Goal: Submit feedback/report problem: Submit feedback/report problem

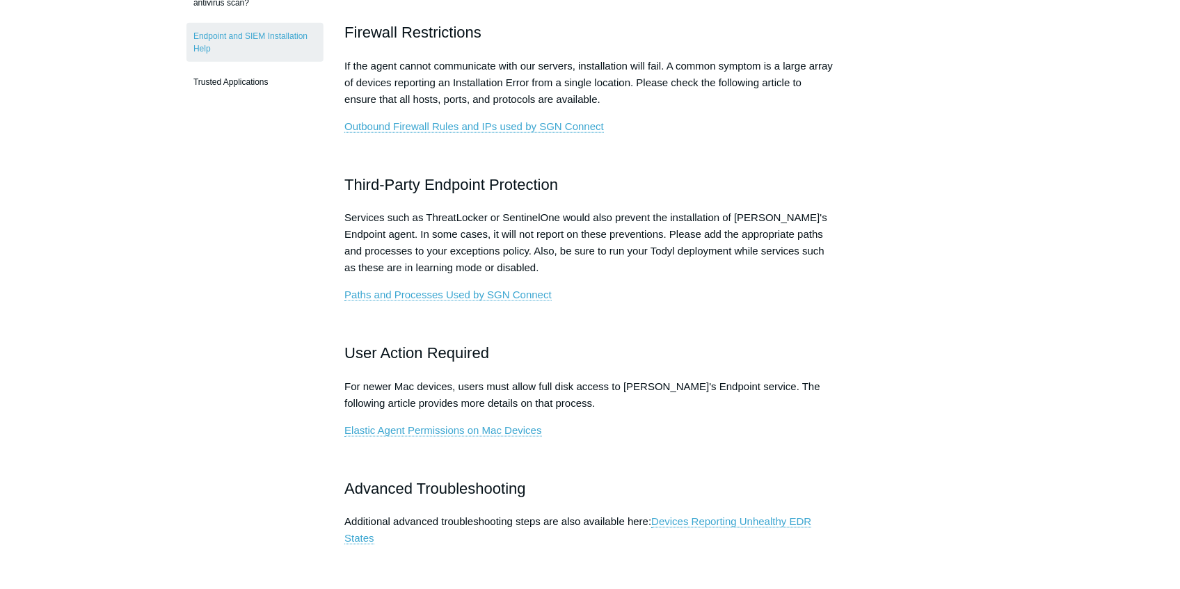
scroll to position [742, 0]
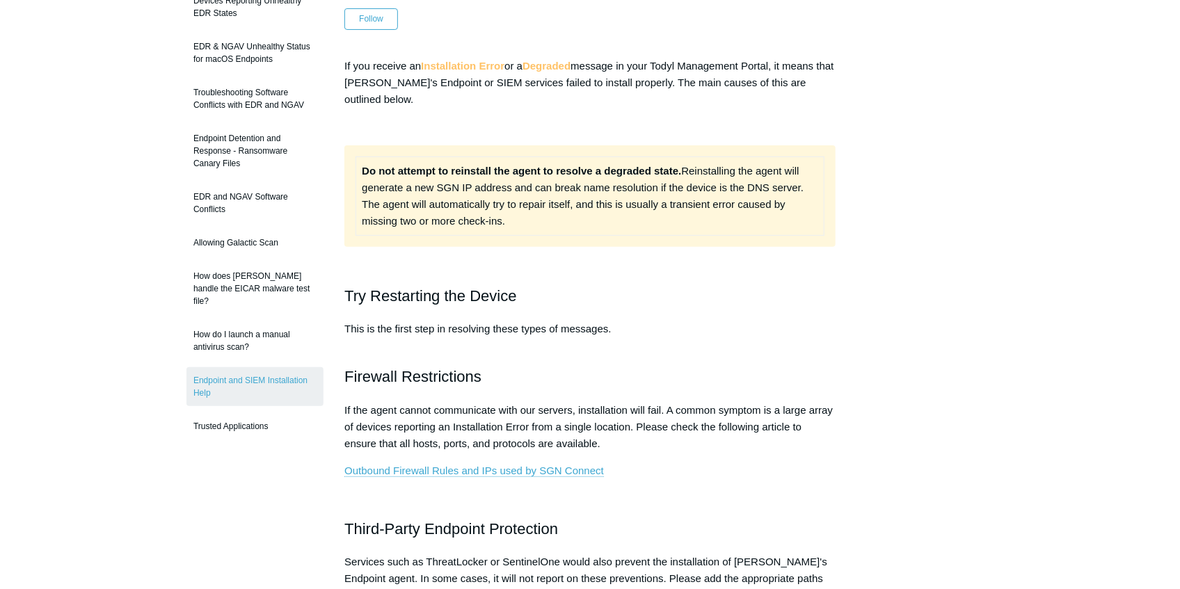
scroll to position [185, 0]
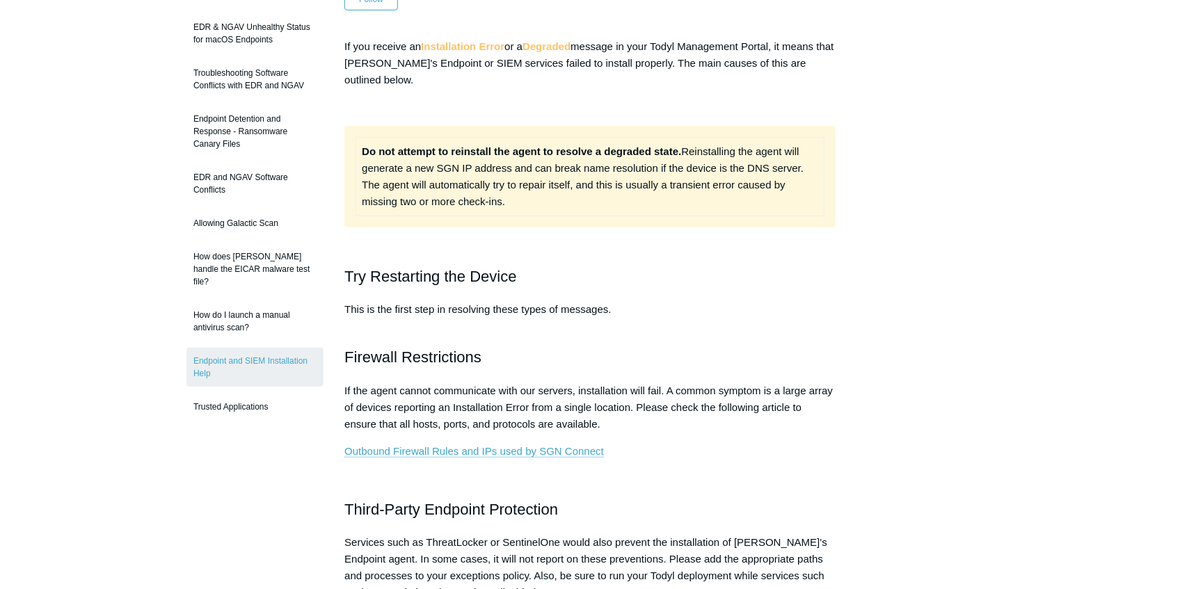
drag, startPoint x: 366, startPoint y: 182, endPoint x: 508, endPoint y: 197, distance: 142.7
click at [508, 197] on td "Do not attempt to reinstall the agent to resolve a degraded state. Reinstalling…" at bounding box center [590, 176] width 468 height 79
copy td "The agent will automatically try to repair itself, and this is usually a transi…"
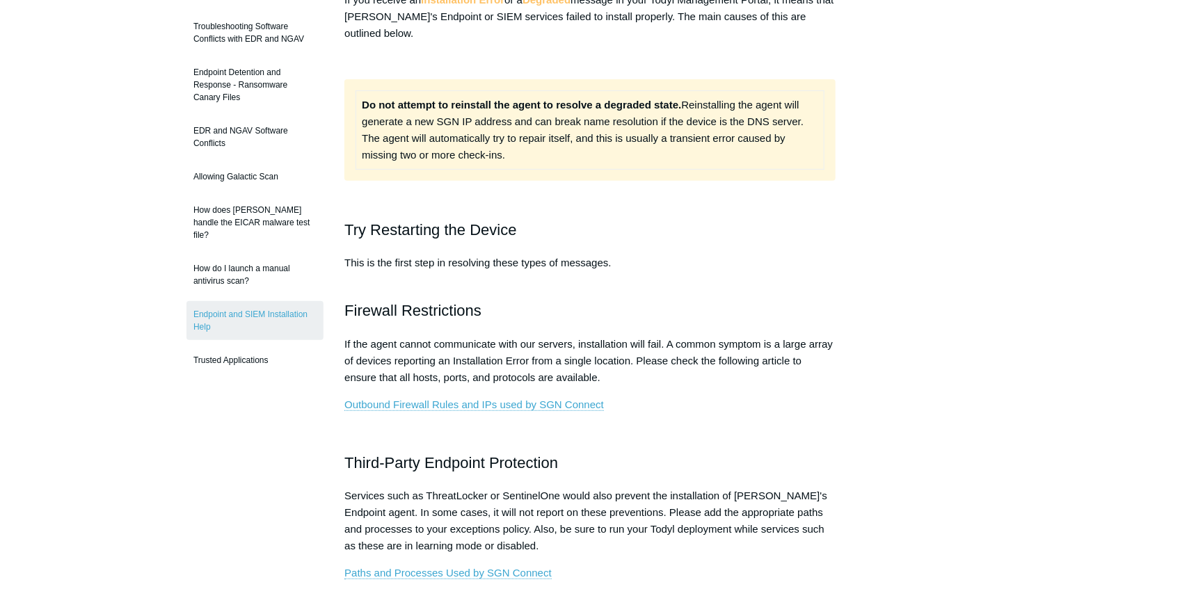
scroll to position [0, 0]
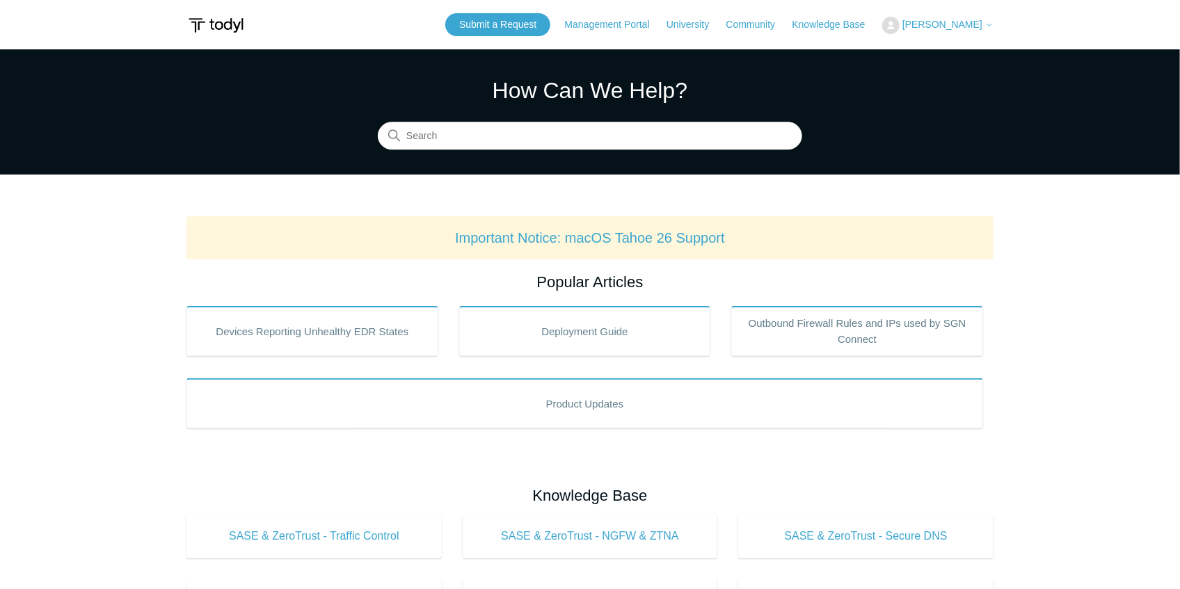
drag, startPoint x: 988, startPoint y: 147, endPoint x: 942, endPoint y: 124, distance: 51.3
click at [942, 124] on section "How Can We Help? Search" at bounding box center [590, 111] width 1180 height 125
click at [612, 135] on input "Search" at bounding box center [590, 136] width 424 height 28
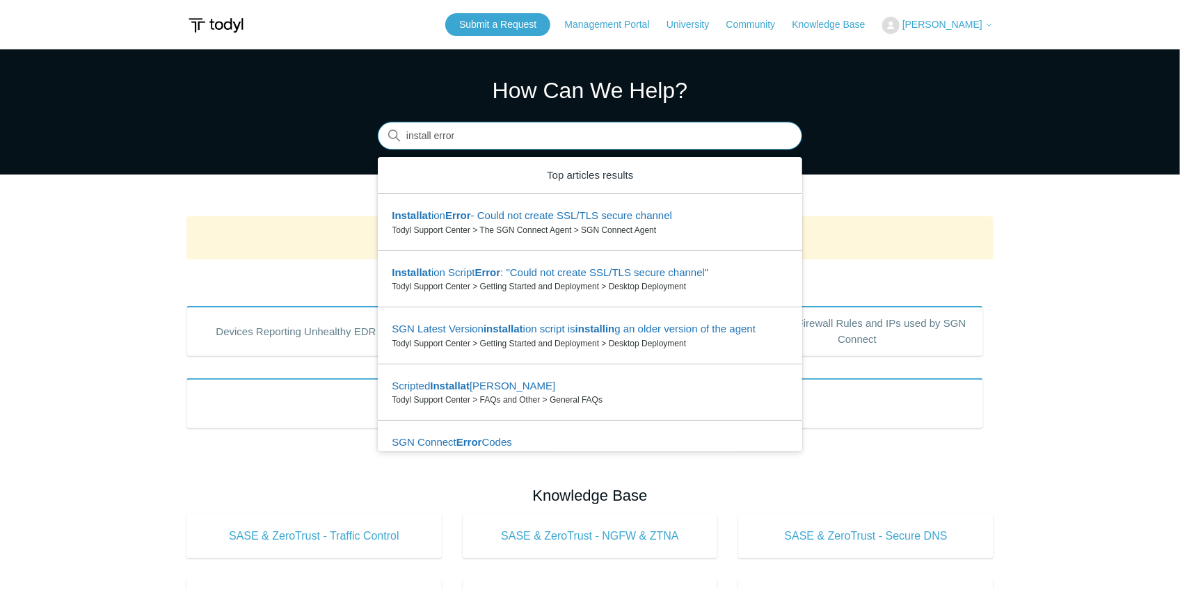
type input "install error"
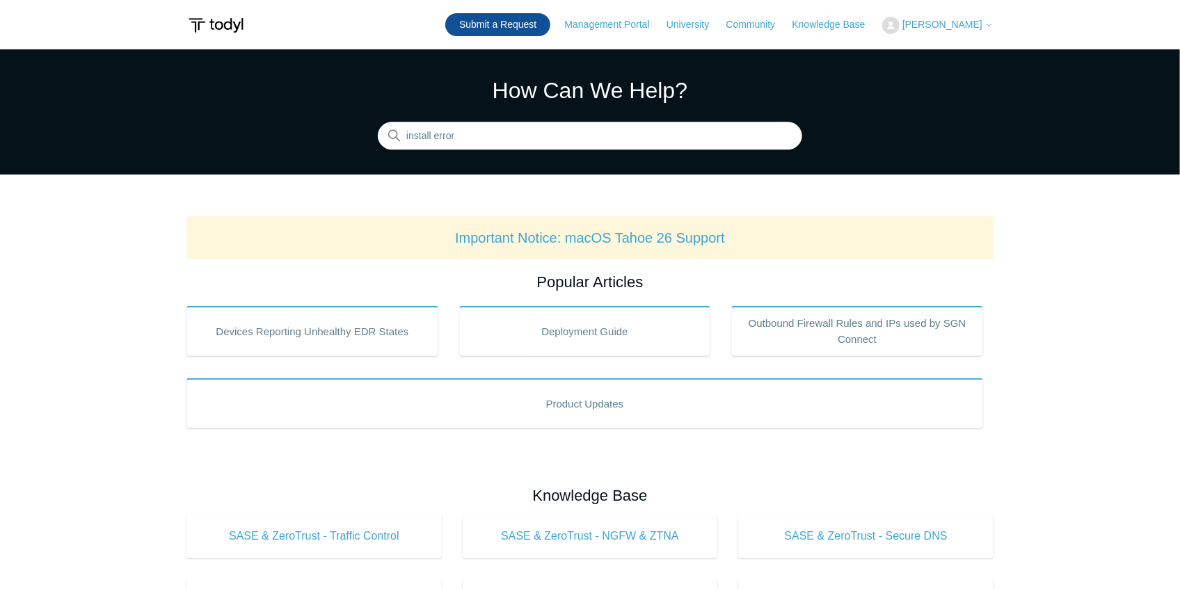
click at [525, 26] on link "Submit a Request" at bounding box center [497, 24] width 105 height 23
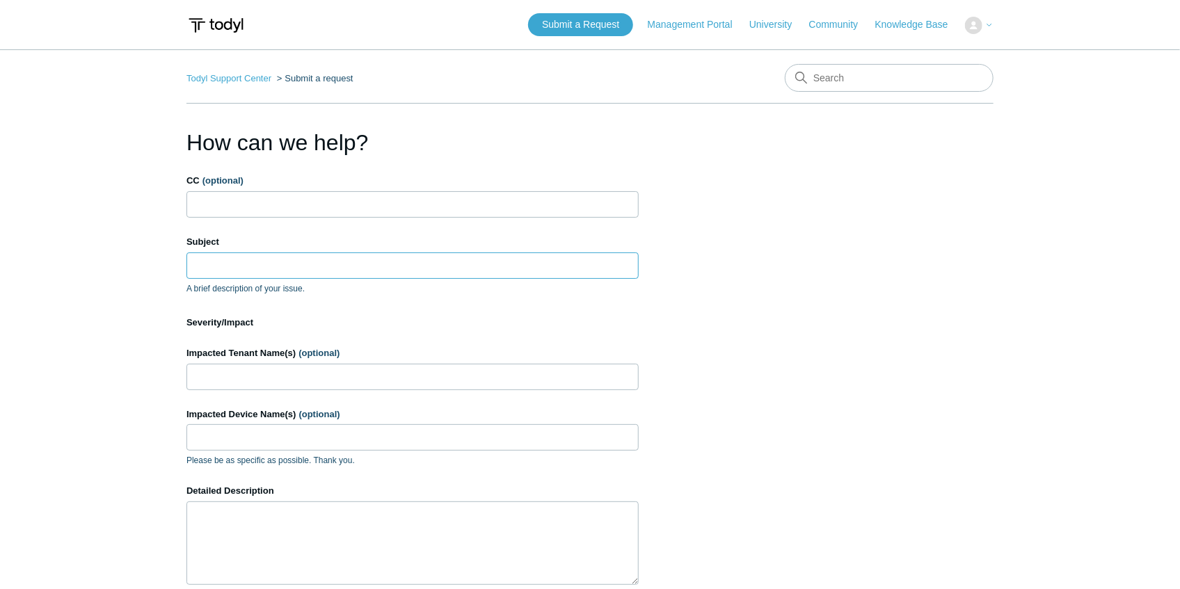
click at [292, 272] on input "Subject" at bounding box center [412, 266] width 452 height 26
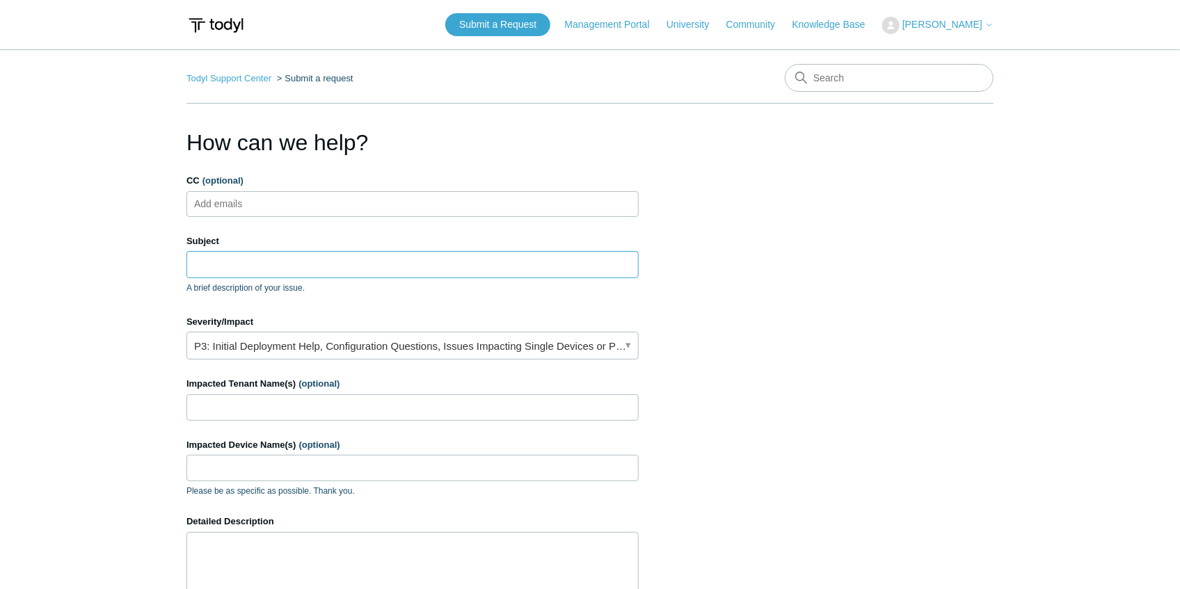
click at [331, 267] on input "Subject" at bounding box center [412, 264] width 452 height 26
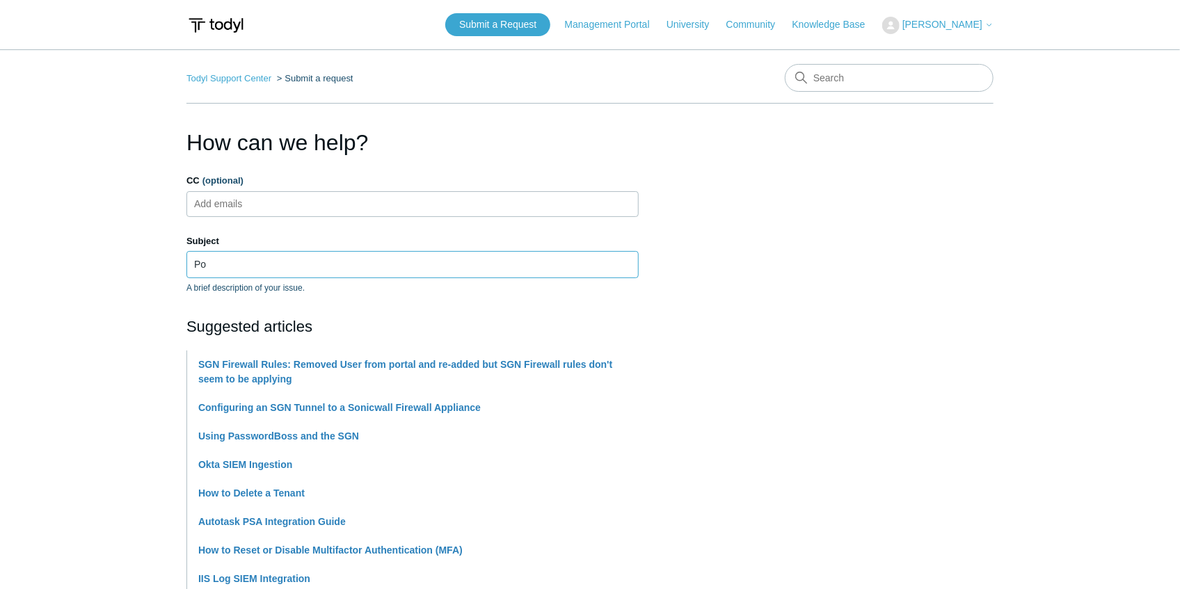
type input "P"
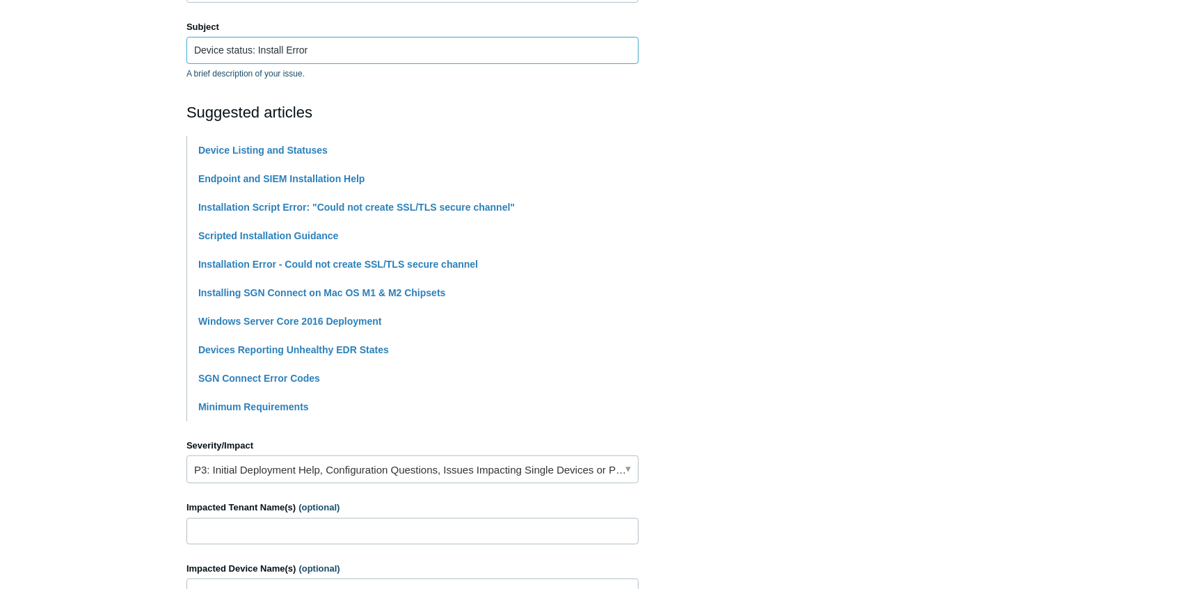
scroll to position [278, 0]
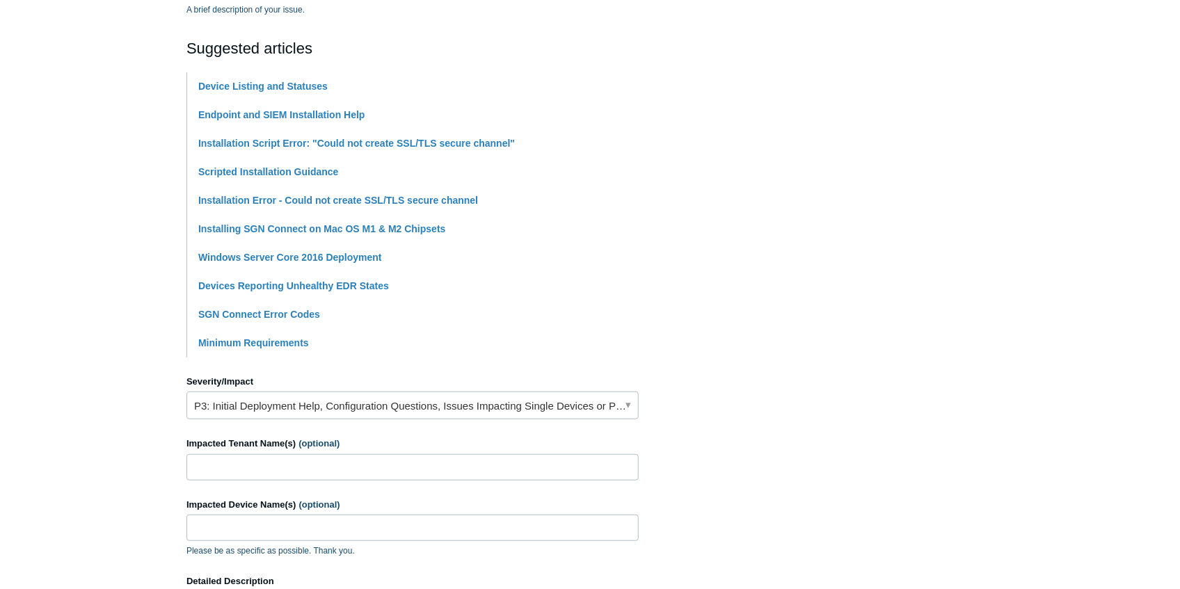
type input "Device status: Install Error"
click at [311, 471] on input "Impacted Tenant Name(s) (optional)" at bounding box center [412, 467] width 452 height 26
type input "FXB, Inc"
click at [251, 404] on link "P3: Initial Deployment Help, Configuration Questions, Issues Impacting Single D…" at bounding box center [412, 406] width 452 height 28
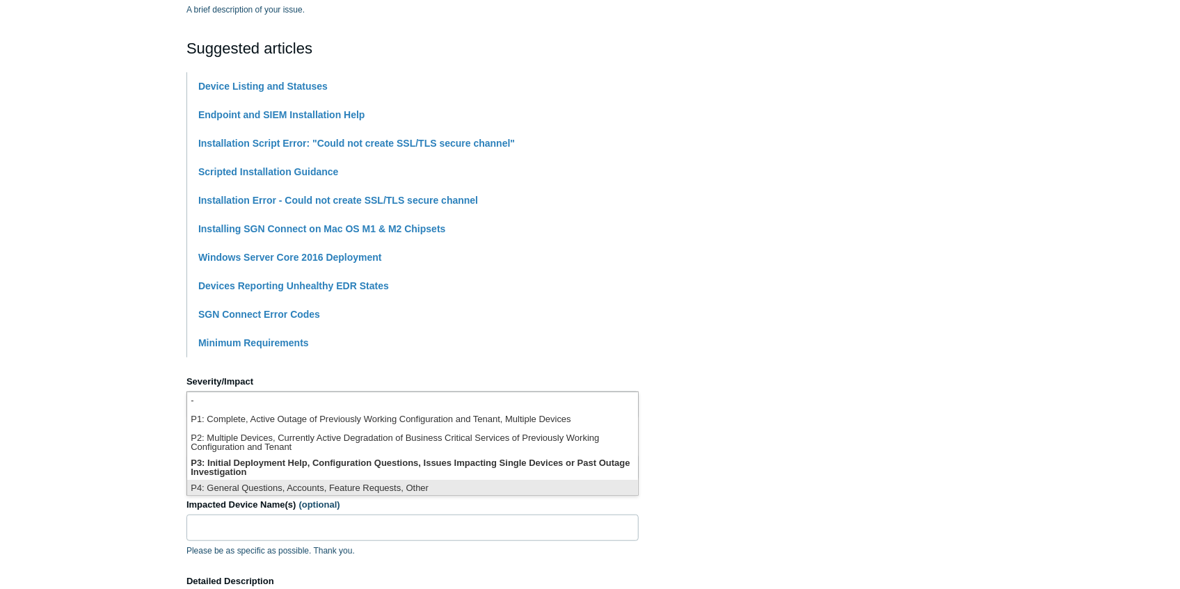
scroll to position [3, 0]
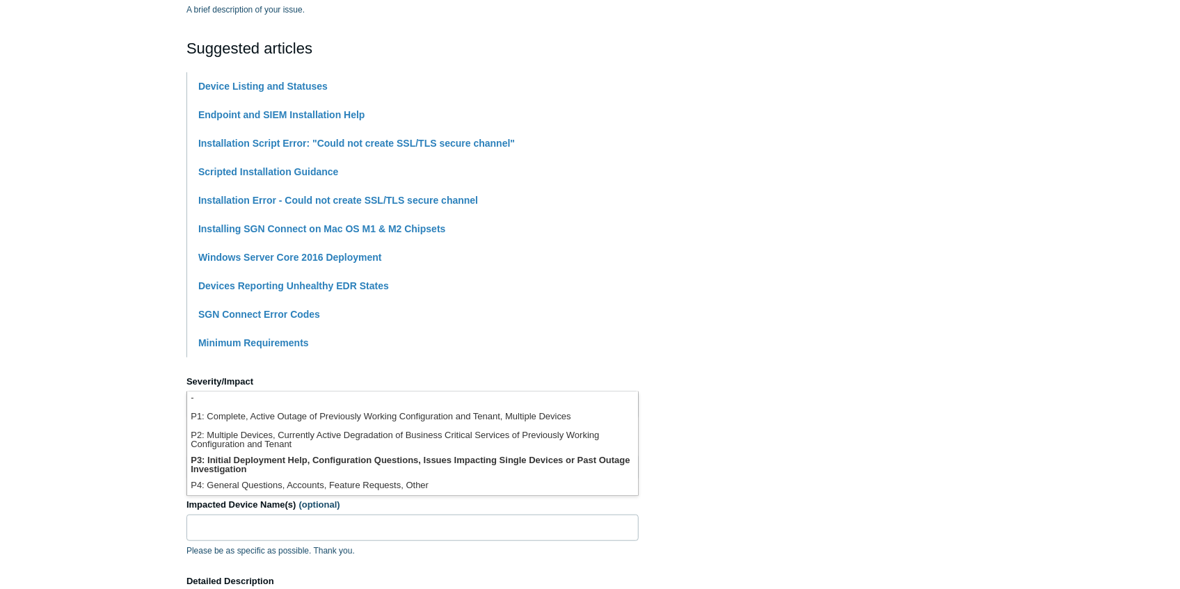
click at [134, 445] on main "Todyl Support Center Submit a request How can we help? CC (optional) Add emails…" at bounding box center [590, 298] width 1180 height 1055
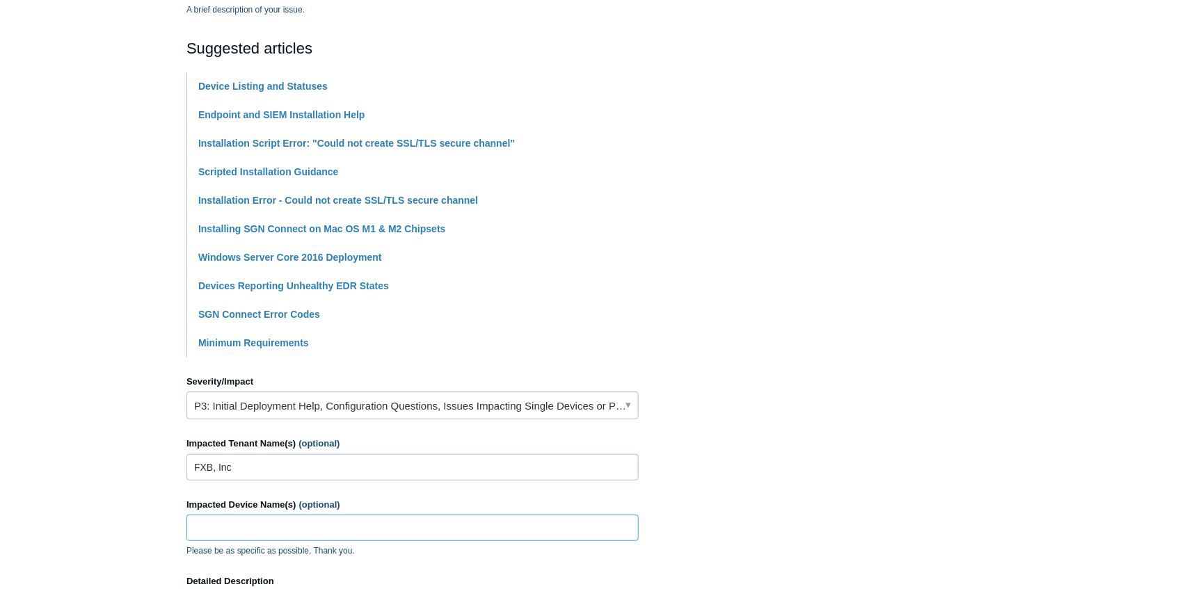
click at [212, 523] on input "Impacted Device Name(s) (optional)" at bounding box center [412, 528] width 452 height 26
paste input "DDEWEES"
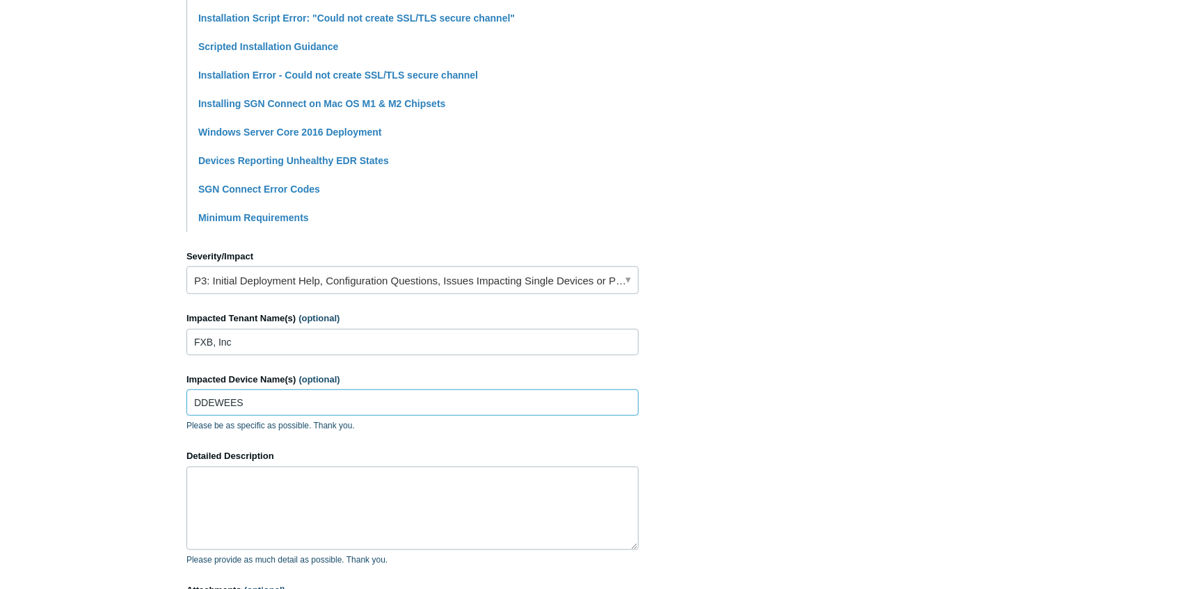
scroll to position [417, 0]
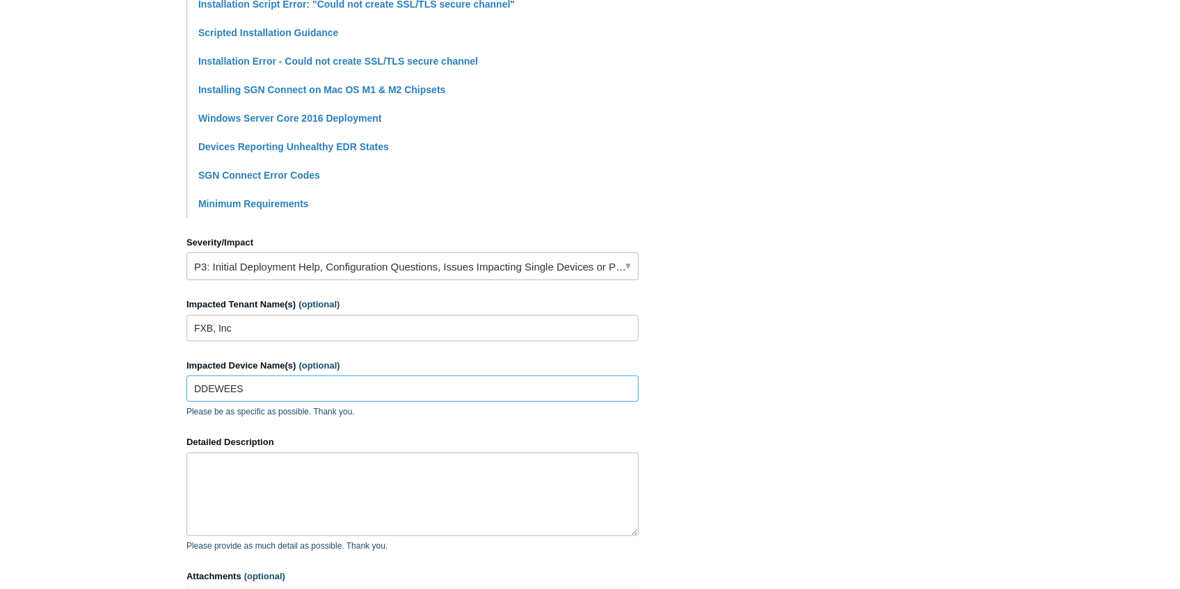
type input "DDEWEES"
click at [267, 472] on textarea "Detailed Description" at bounding box center [412, 494] width 452 height 83
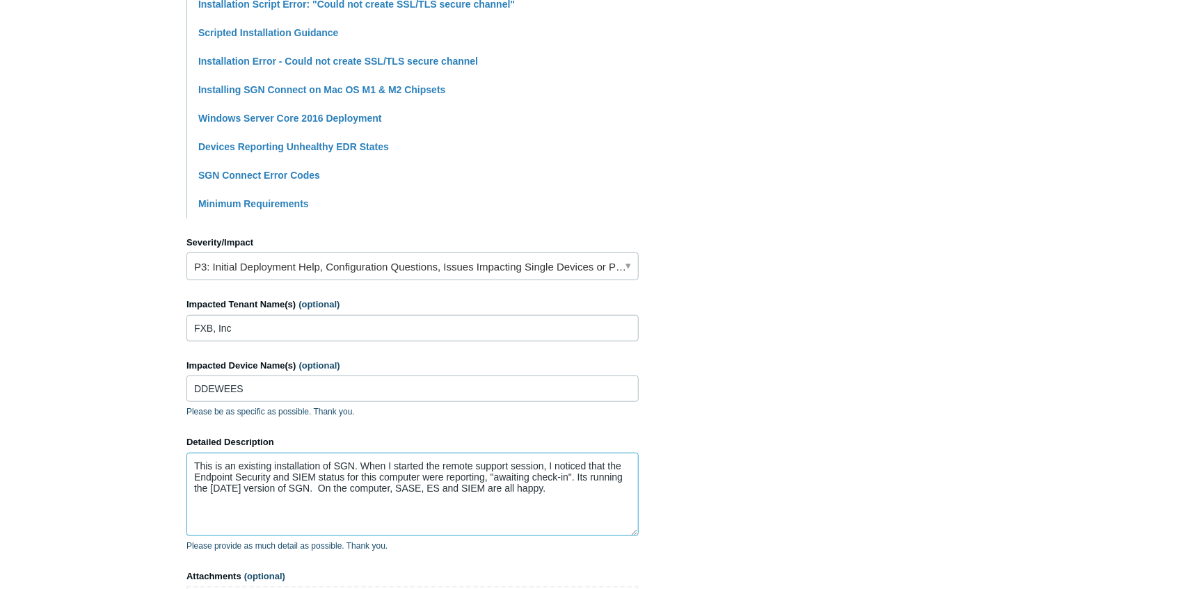
click at [316, 486] on textarea "This is an existing installation of SGN. When I started the remote support sess…" at bounding box center [412, 494] width 452 height 83
click at [528, 513] on textarea "This is an existing installation of SGN. When I started the remote support sess…" at bounding box center [412, 494] width 452 height 83
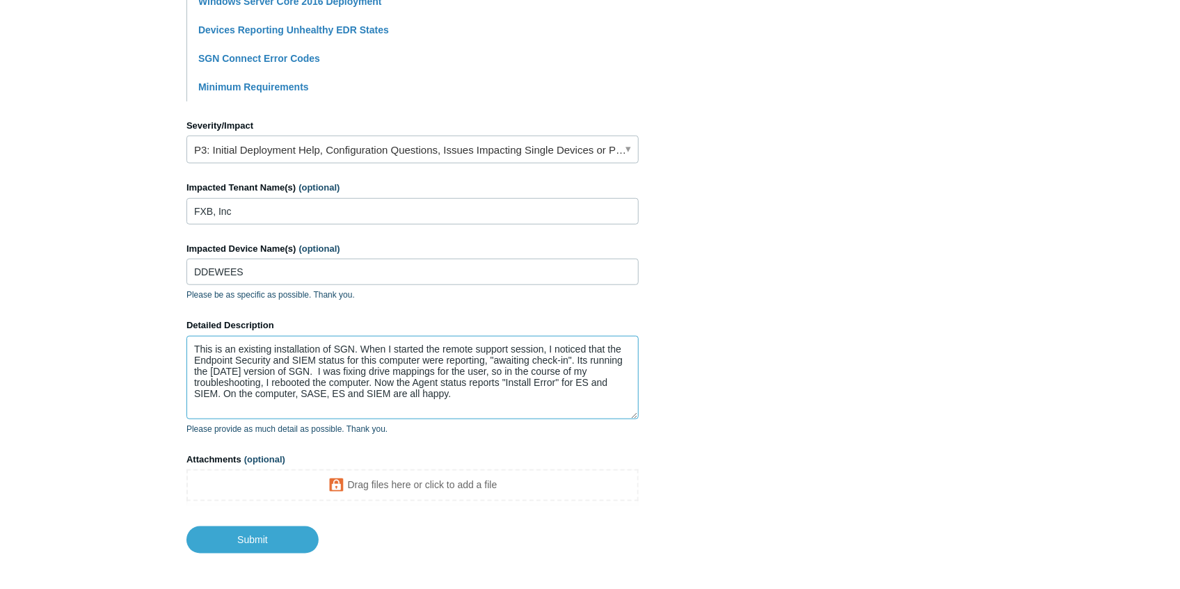
scroll to position [557, 0]
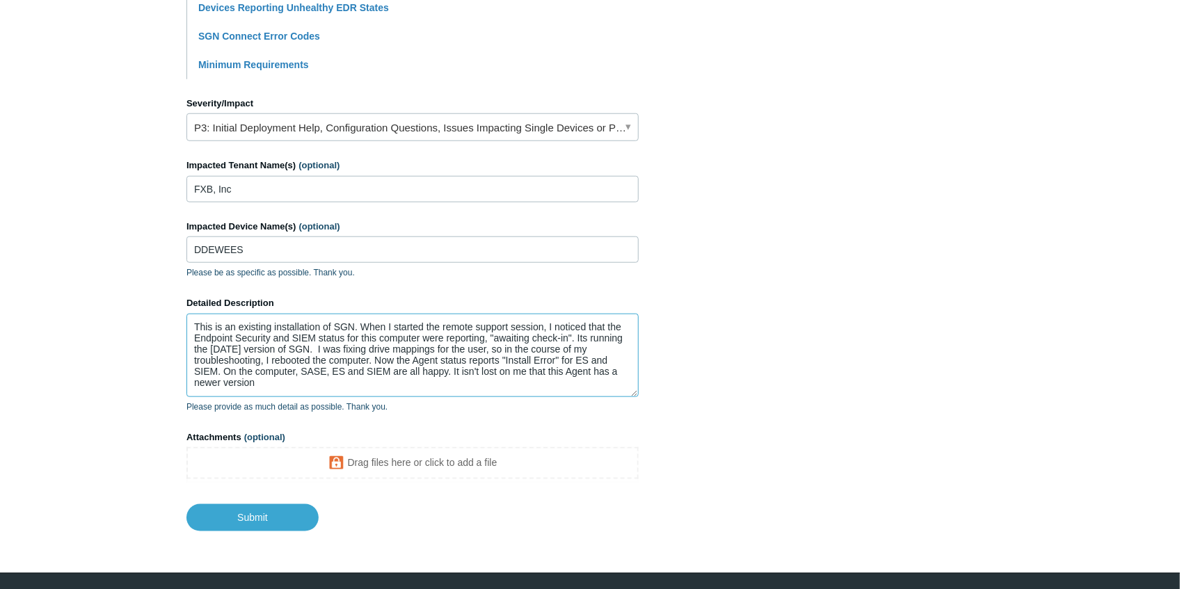
drag, startPoint x: 258, startPoint y: 385, endPoint x: 269, endPoint y: 379, distance: 12.2
click at [259, 385] on textarea "This is an existing installation of SGN. When I started the remote support sess…" at bounding box center [412, 355] width 452 height 83
drag, startPoint x: 454, startPoint y: 368, endPoint x: 462, endPoint y: 383, distance: 16.8
click at [462, 383] on textarea "This is an existing installation of SGN. When I started the remote support sess…" at bounding box center [412, 355] width 452 height 83
drag, startPoint x: 484, startPoint y: 371, endPoint x: 495, endPoint y: 383, distance: 16.2
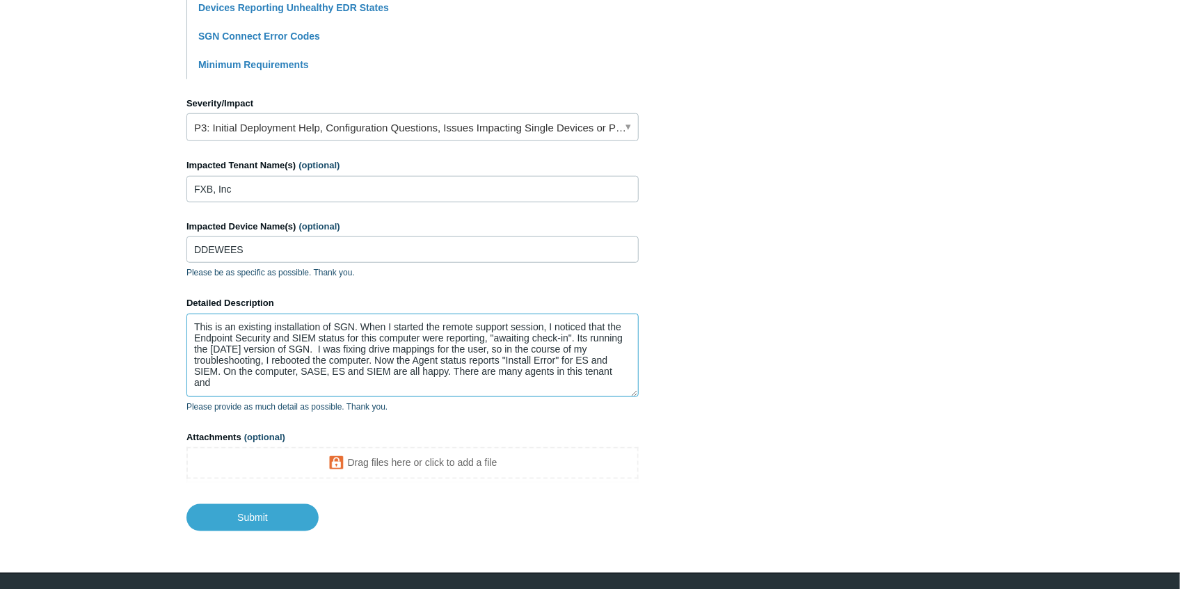
click at [495, 383] on textarea "This is an existing installation of SGN. When I started the remote support sess…" at bounding box center [412, 355] width 452 height 83
click at [559, 380] on textarea "This is an existing installation of SGN. When I started the remote support sess…" at bounding box center [412, 355] width 452 height 83
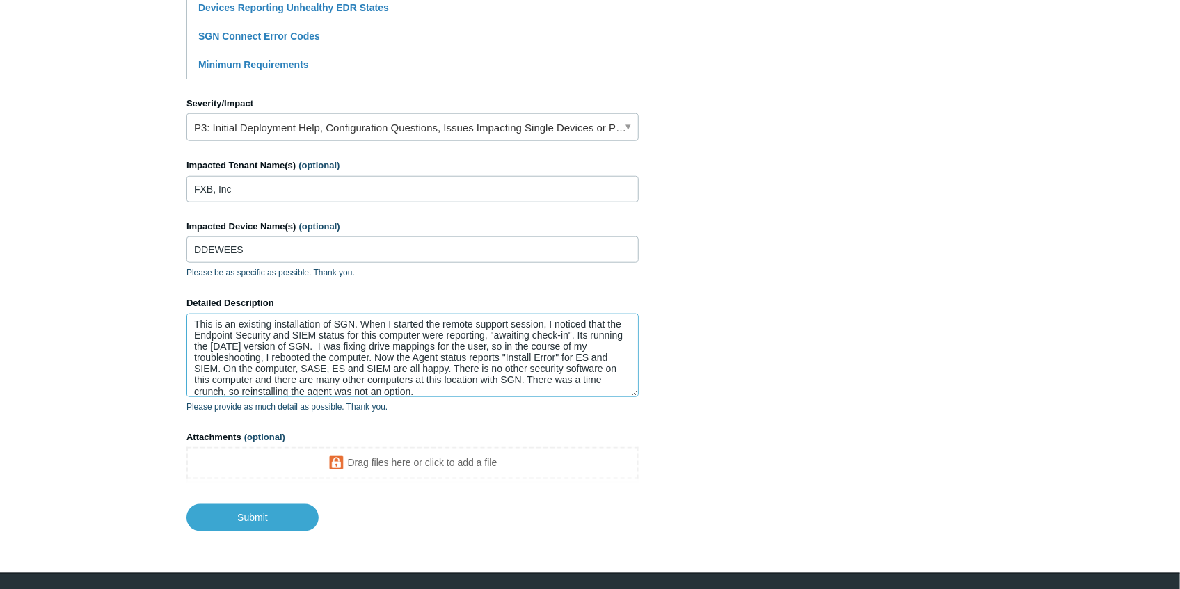
scroll to position [10, 0]
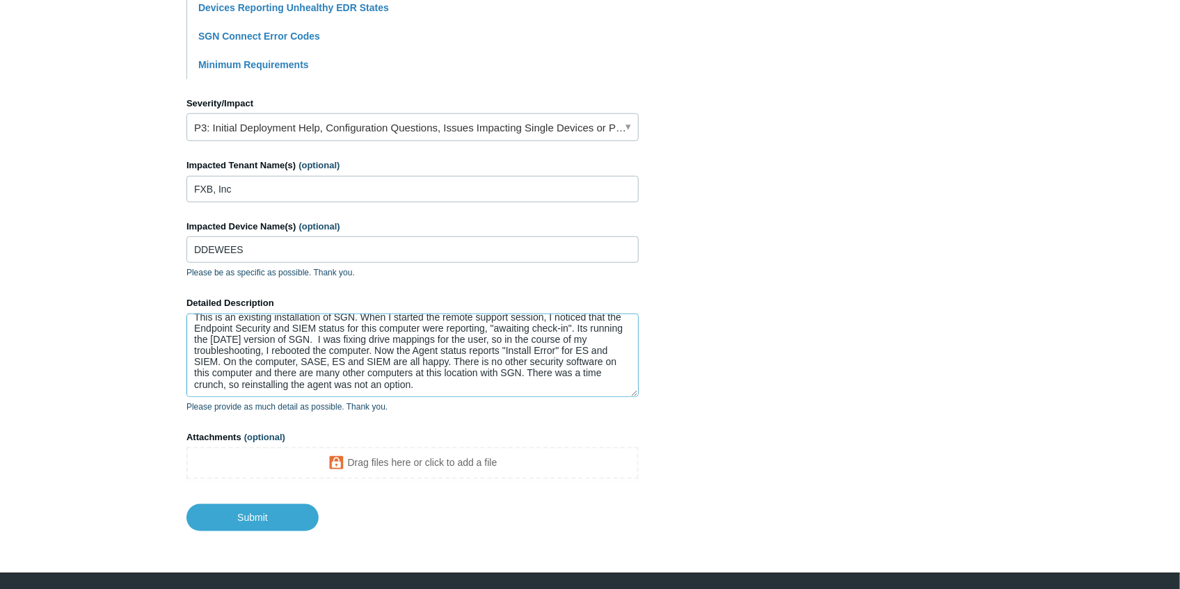
drag, startPoint x: 529, startPoint y: 378, endPoint x: 547, endPoint y: 390, distance: 22.6
click at [547, 390] on textarea "This is an existing installation of SGN. When I started the remote support sess…" at bounding box center [412, 355] width 452 height 83
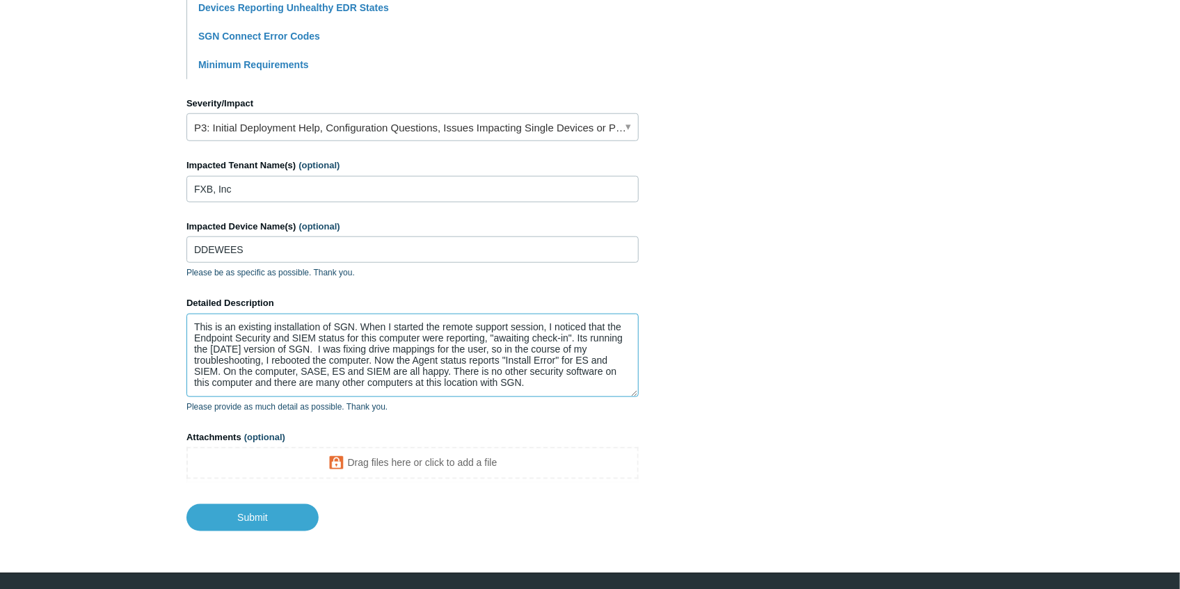
scroll to position [0, 0]
click at [616, 382] on textarea "This is an existing installation of SGN. When I started the remote support sess…" at bounding box center [412, 355] width 452 height 83
paste textarea "[URL][DOMAIN_NAME]"
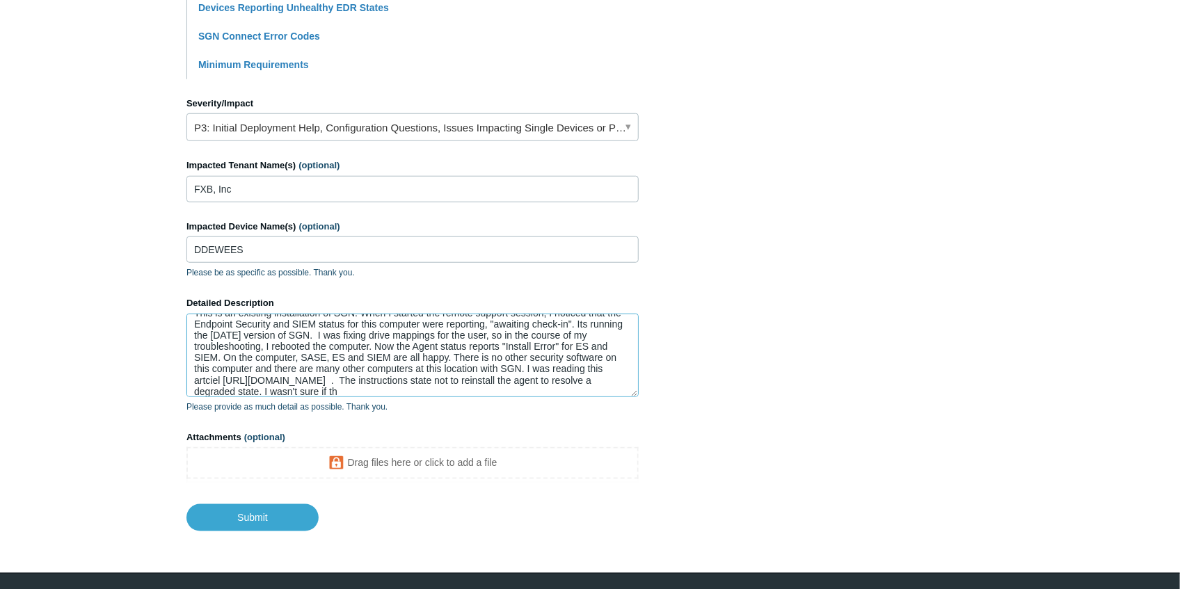
scroll to position [25, 0]
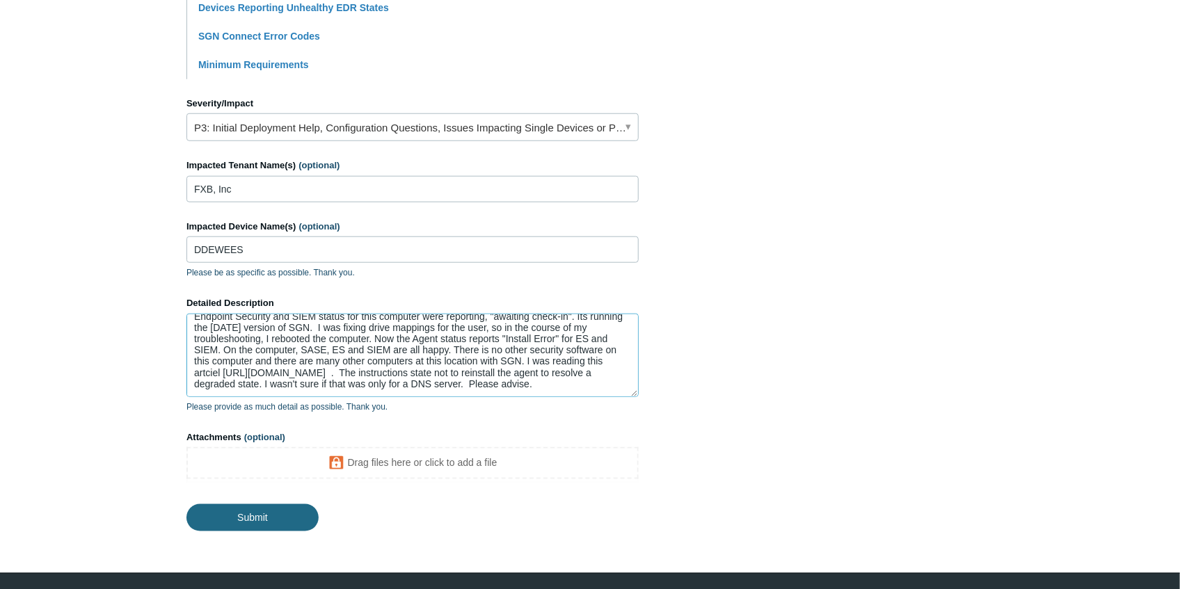
type textarea "This is an existing installation of SGN. When I started the remote support sess…"
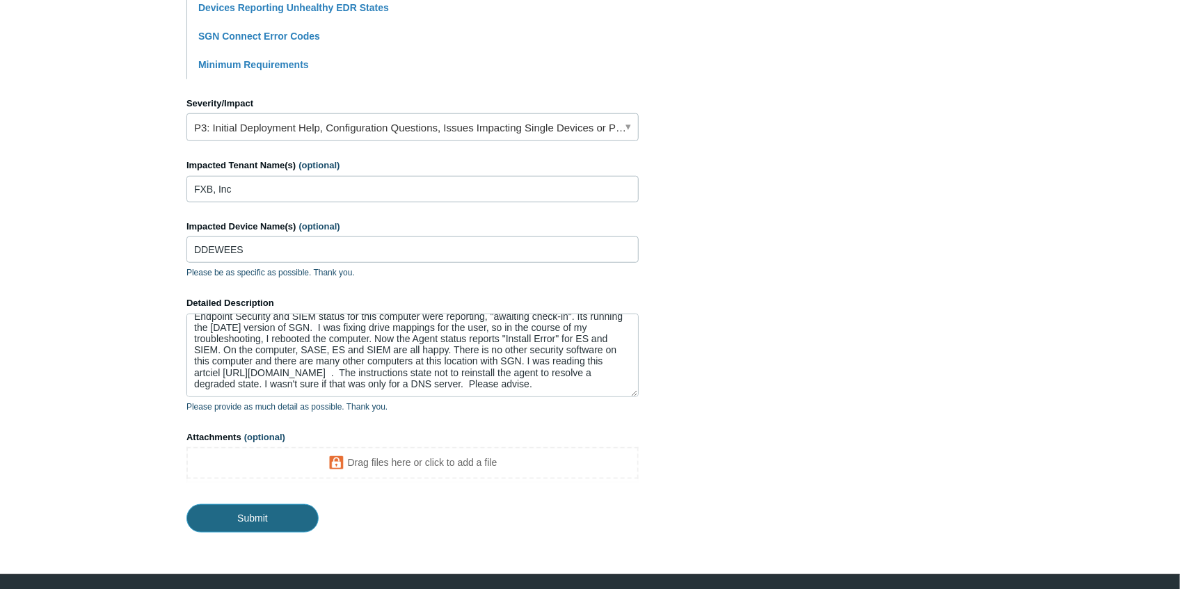
click at [268, 522] on input "Submit" at bounding box center [252, 518] width 132 height 28
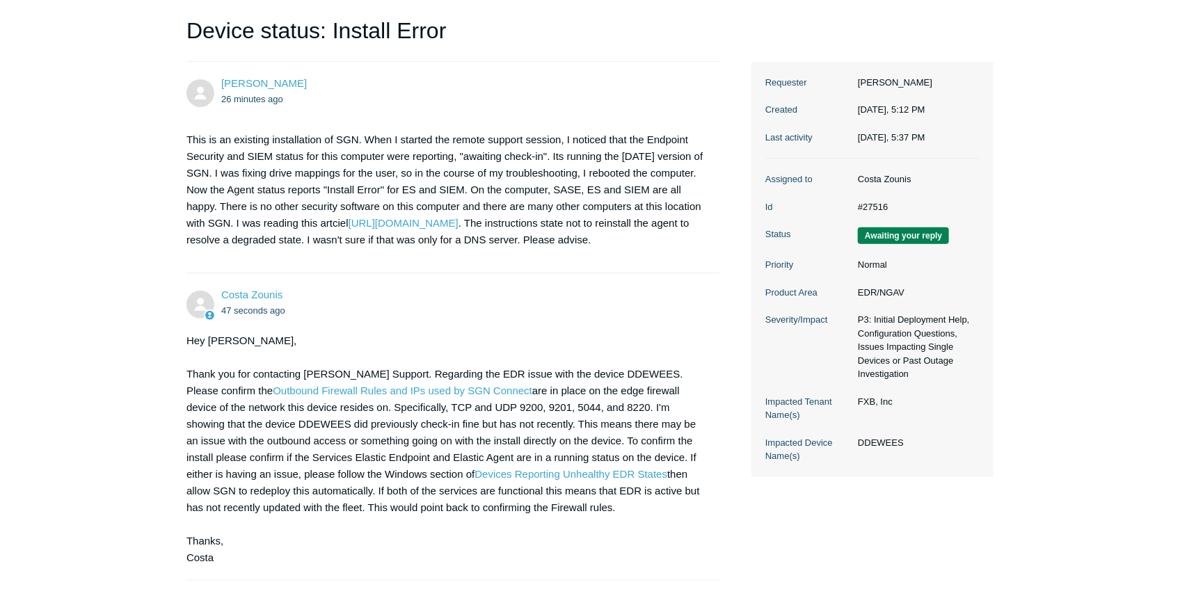
scroll to position [232, 0]
